Goal: Task Accomplishment & Management: Use online tool/utility

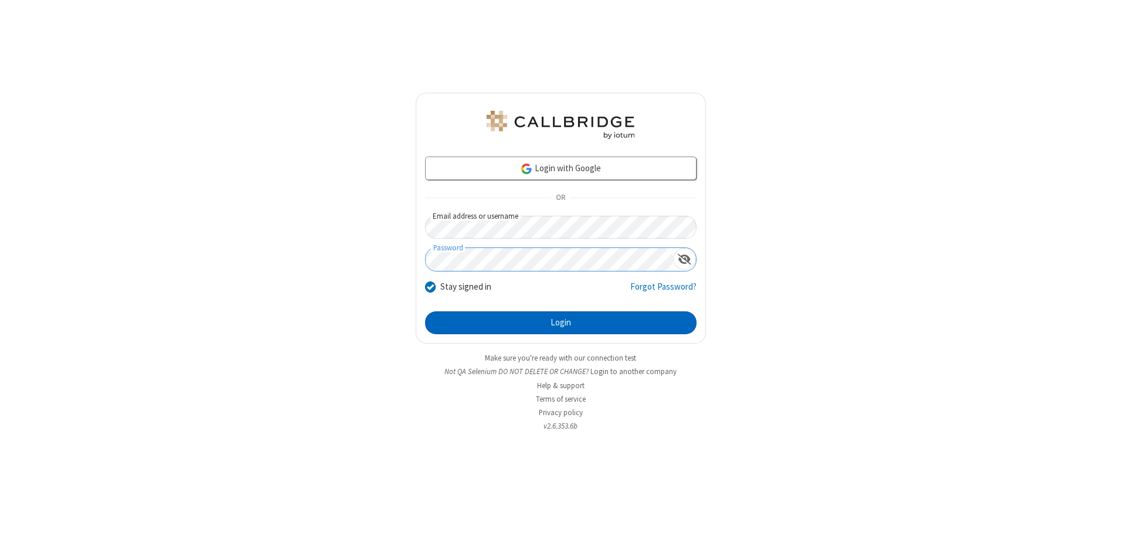
click at [560, 322] on button "Login" at bounding box center [560, 322] width 271 height 23
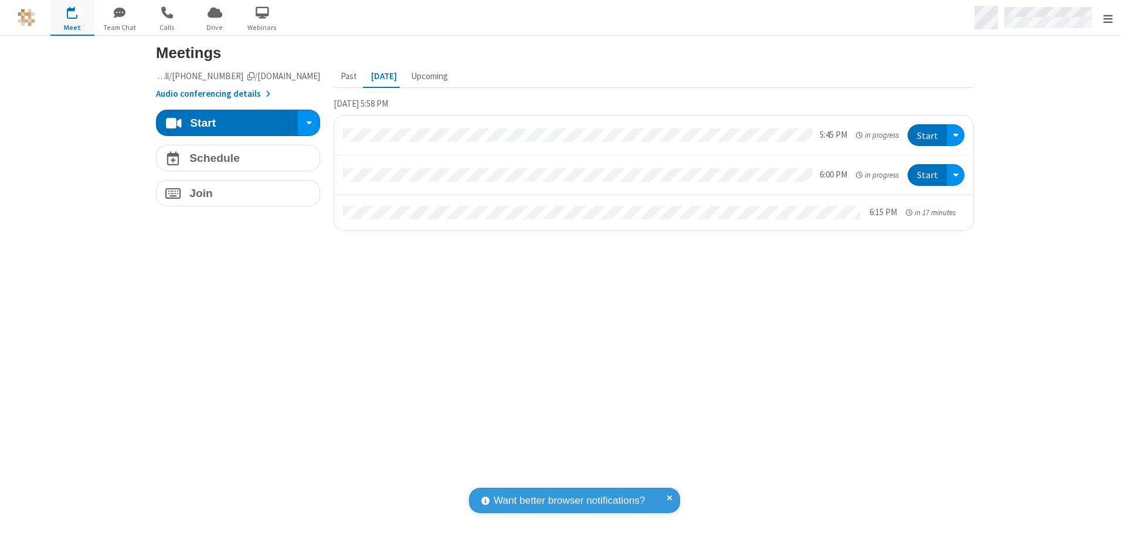
click at [1107, 18] on span "Open menu" at bounding box center [1107, 19] width 9 height 12
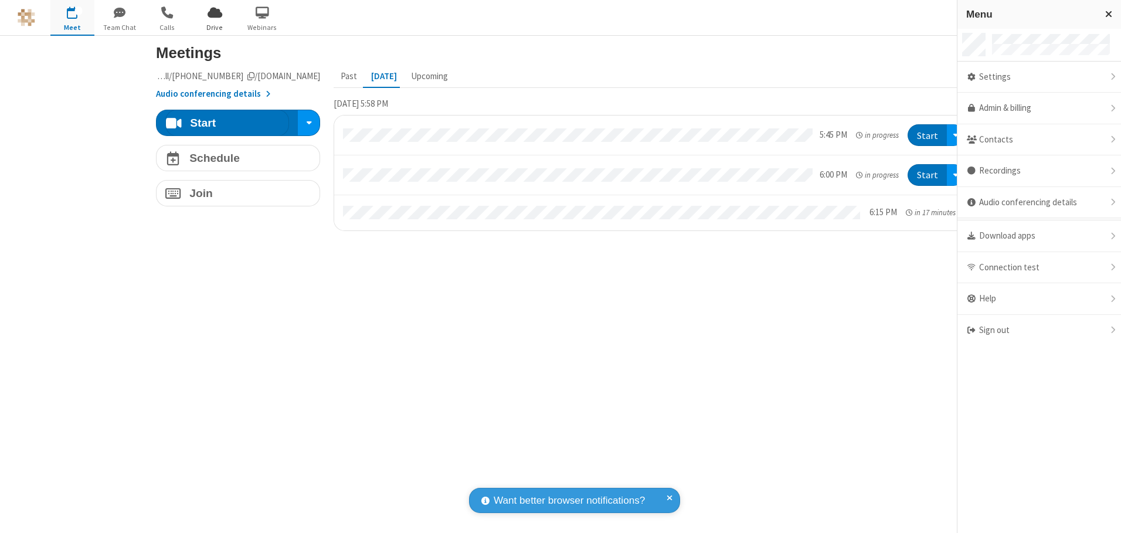
click at [215, 27] on span "Drive" at bounding box center [215, 27] width 44 height 11
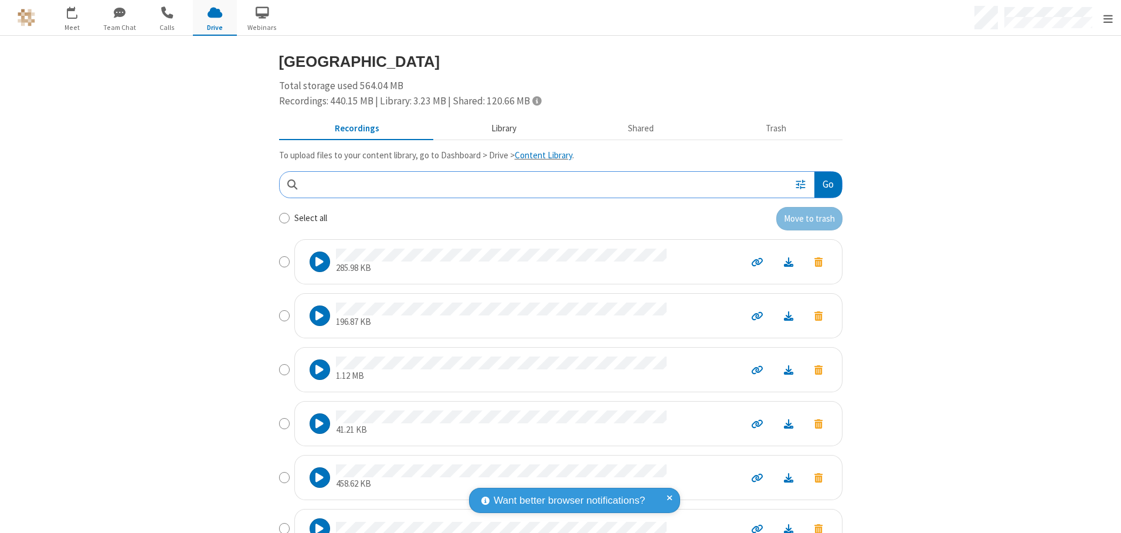
click at [498, 128] on button "Library" at bounding box center [503, 129] width 137 height 22
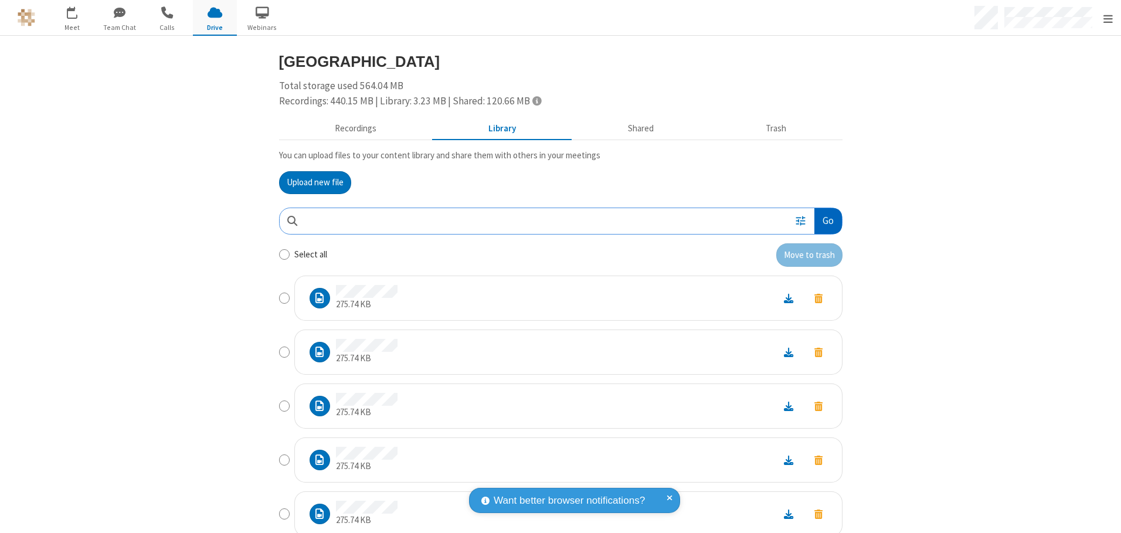
click at [823, 220] on button "Go" at bounding box center [827, 221] width 27 height 26
click at [310, 182] on button "Upload new file" at bounding box center [315, 182] width 72 height 23
